Goal: Task Accomplishment & Management: Manage account settings

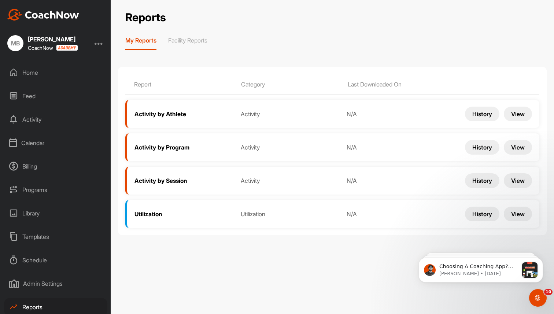
click at [29, 75] on div "Home" at bounding box center [55, 72] width 103 height 18
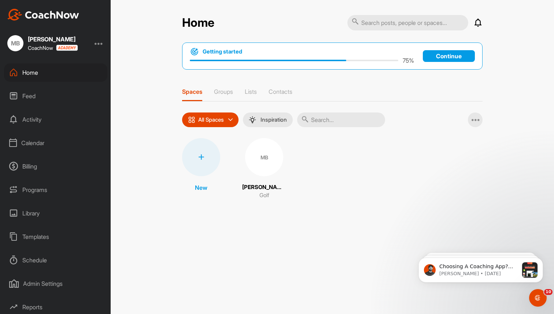
click at [263, 162] on div "MB" at bounding box center [264, 157] width 38 height 38
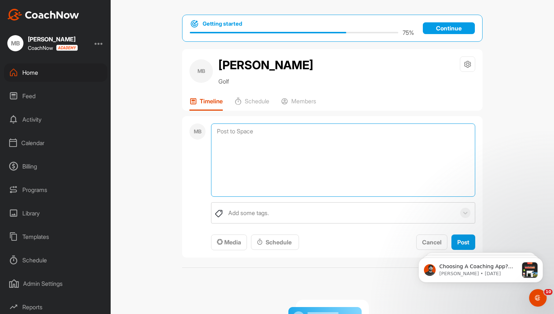
click at [260, 131] on textarea at bounding box center [343, 159] width 264 height 73
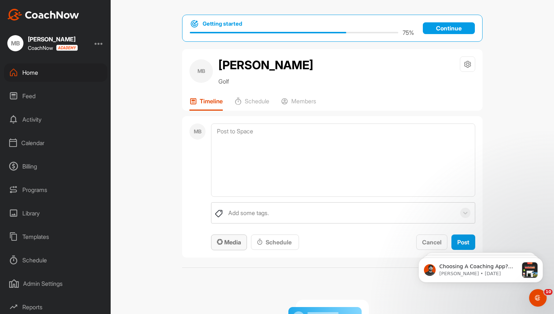
click at [222, 239] on icon "button" at bounding box center [220, 242] width 6 height 6
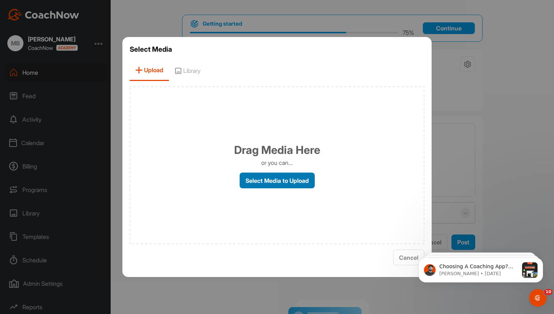
click at [295, 182] on label "Select Media to Upload" at bounding box center [277, 181] width 75 height 16
click at [0, 0] on input "Select Media to Upload" at bounding box center [0, 0] width 0 height 0
click at [192, 69] on span "Library" at bounding box center [187, 70] width 37 height 21
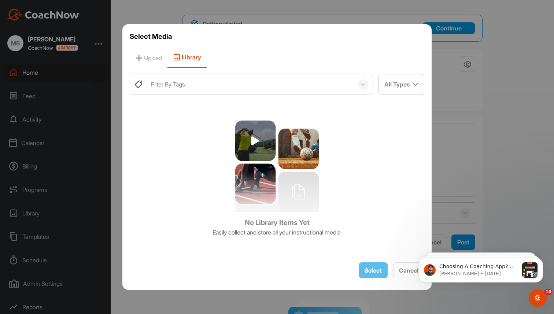
click at [256, 144] on img at bounding box center [277, 167] width 84 height 92
click at [167, 21] on div at bounding box center [277, 157] width 554 height 314
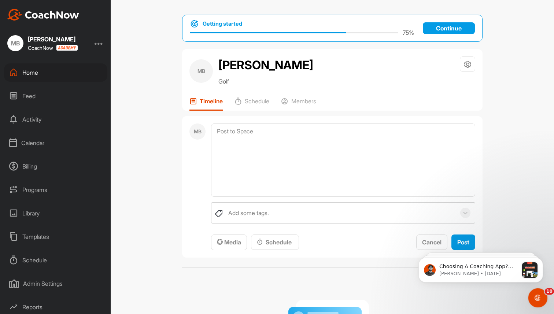
click at [538, 298] on icon "Open Intercom Messenger" at bounding box center [536, 297] width 5 height 6
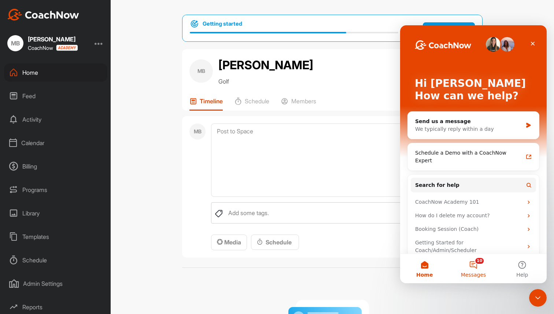
click at [469, 269] on button "10 Messages" at bounding box center [473, 268] width 49 height 29
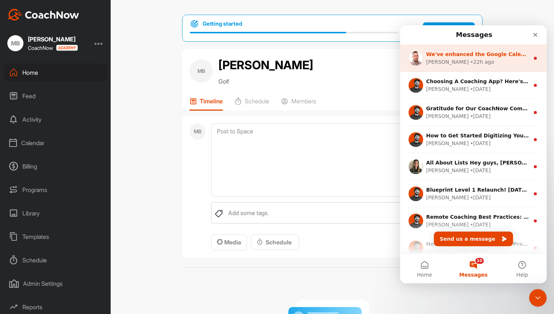
click at [473, 64] on div "[PERSON_NAME] • 22h ago" at bounding box center [477, 62] width 103 height 8
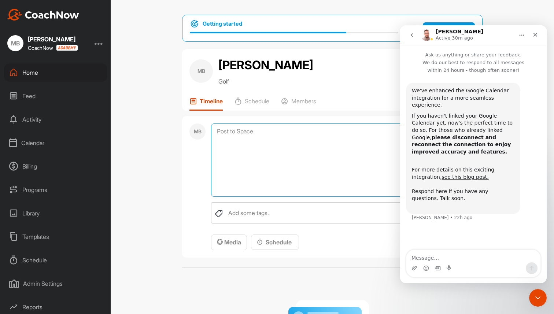
click at [378, 178] on textarea at bounding box center [343, 159] width 264 height 73
click at [385, 244] on span "Media Schedule Cancel Post" at bounding box center [343, 243] width 264 height 16
click at [34, 142] on div "Calendar" at bounding box center [55, 143] width 103 height 18
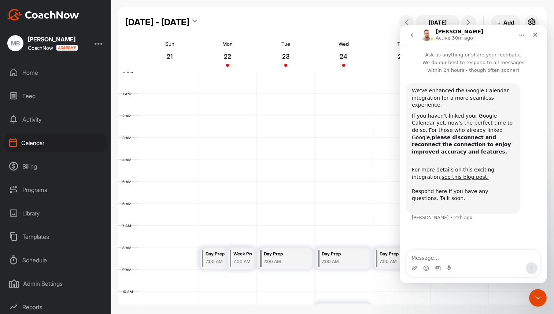
scroll to position [127, 0]
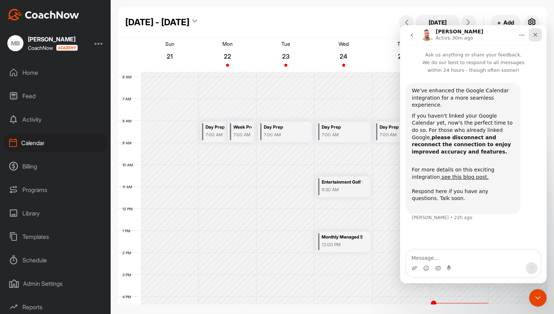
click at [539, 35] on div "Close" at bounding box center [535, 34] width 13 height 13
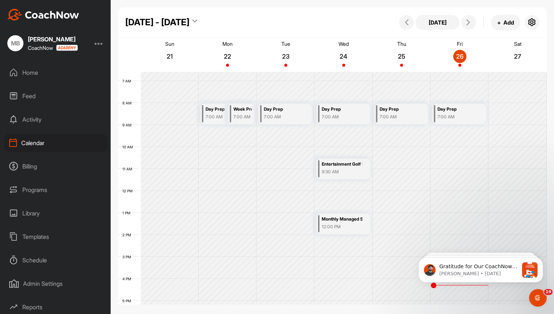
scroll to position [159, 0]
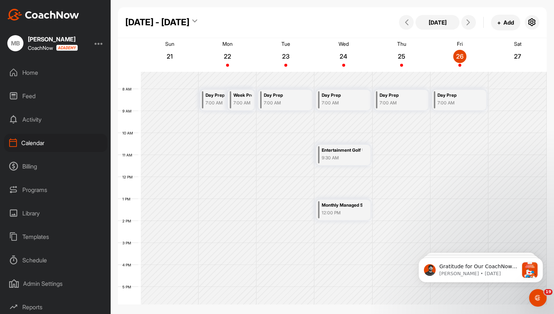
click at [350, 152] on div "Entertainment Golf Update Cal;" at bounding box center [342, 150] width 41 height 8
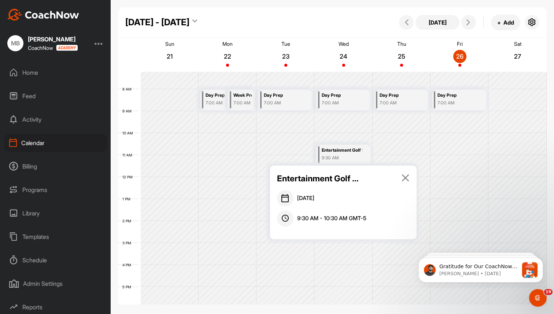
click at [406, 180] on icon at bounding box center [405, 178] width 8 height 8
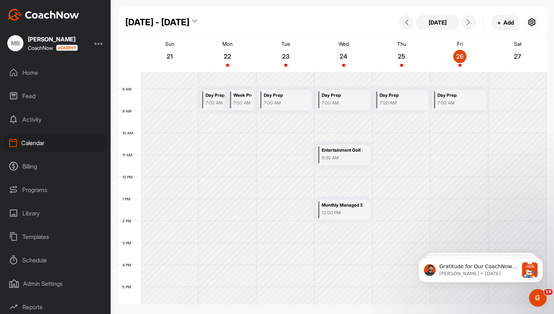
click at [529, 23] on icon "button" at bounding box center [532, 22] width 9 height 9
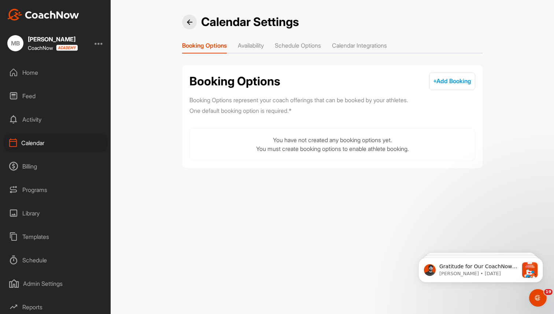
click at [361, 44] on li "Calendar Integrations" at bounding box center [359, 47] width 55 height 12
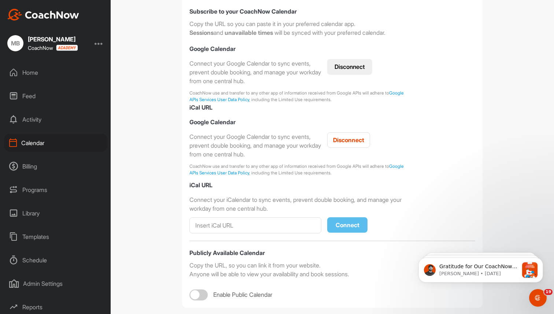
scroll to position [124, 0]
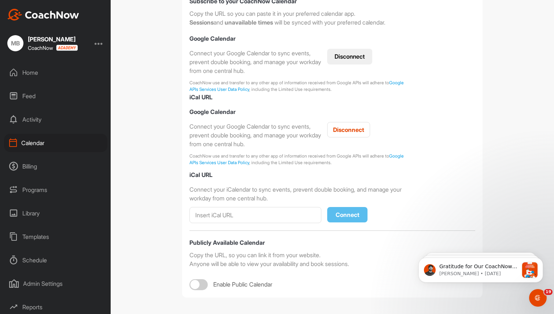
click at [354, 54] on button "Disconnect" at bounding box center [349, 57] width 45 height 16
click at [351, 58] on button "Connect" at bounding box center [346, 57] width 38 height 16
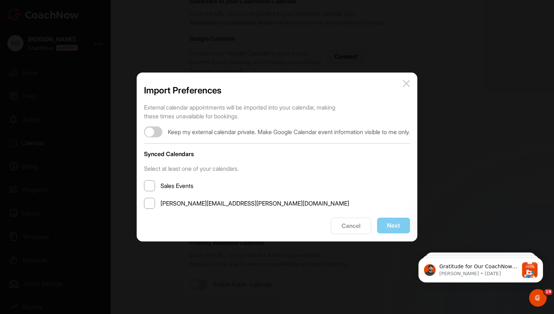
click at [144, 185] on span at bounding box center [149, 185] width 11 height 11
click at [160, 186] on input "Sales Events" at bounding box center [160, 186] width 0 height 0
click at [144, 205] on span at bounding box center [149, 203] width 11 height 11
click at [160, 203] on input "[PERSON_NAME][EMAIL_ADDRESS][PERSON_NAME][DOMAIN_NAME]" at bounding box center [160, 203] width 0 height 0
click at [149, 130] on div at bounding box center [153, 131] width 18 height 11
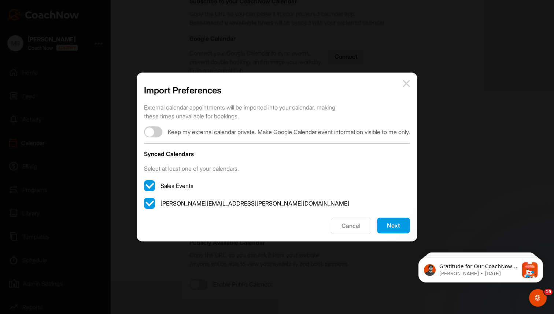
checkbox input "true"
click at [410, 230] on button "Next" at bounding box center [393, 226] width 33 height 16
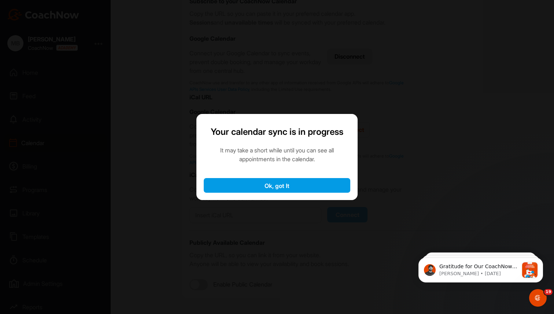
click at [322, 185] on button "Ok, got It" at bounding box center [277, 185] width 147 height 15
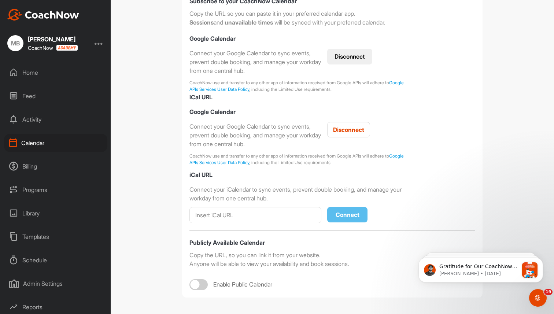
scroll to position [0, 0]
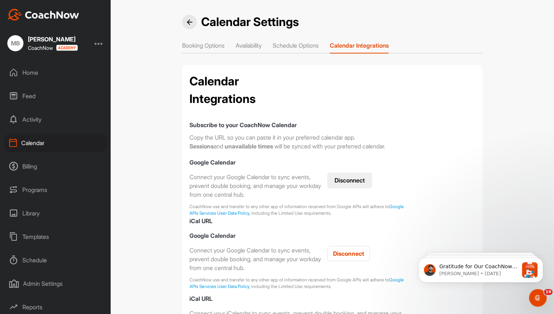
click at [190, 21] on img at bounding box center [189, 21] width 5 height 5
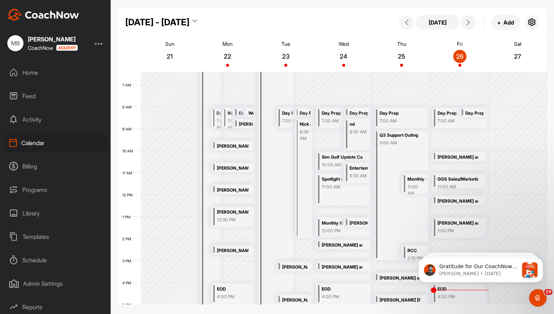
scroll to position [140, 0]
